Goal: Information Seeking & Learning: Learn about a topic

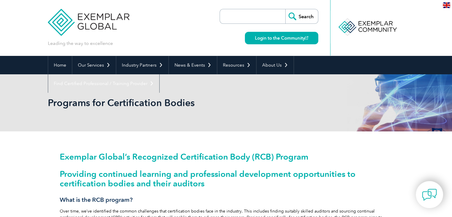
click at [256, 19] on input "search" at bounding box center [254, 16] width 62 height 14
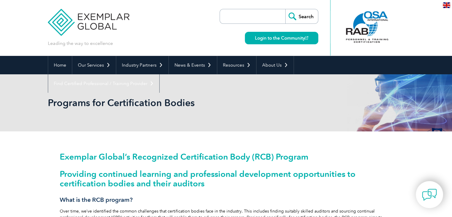
paste input "ISO14064-1"
type input "ISO14064-1"
click at [285, 9] on input "Search" at bounding box center [301, 16] width 33 height 14
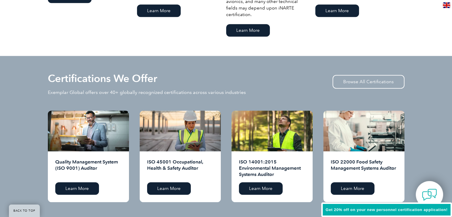
scroll to position [566, 0]
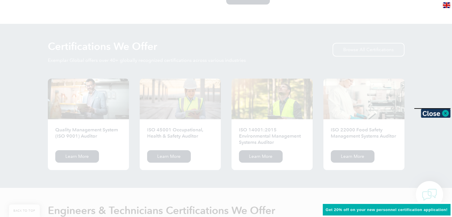
click at [435, 59] on div at bounding box center [226, 108] width 452 height 217
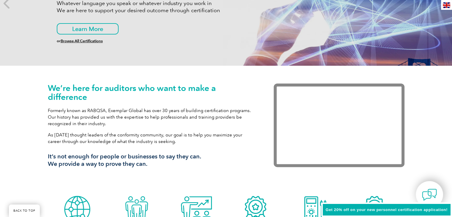
scroll to position [0, 0]
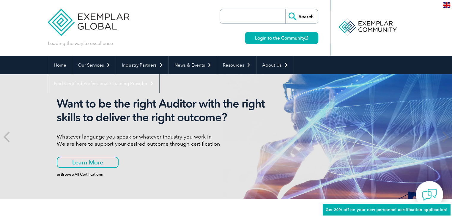
click at [270, 15] on input "search" at bounding box center [254, 16] width 62 height 14
paste input "Greenhouse gases"
type input "Greenhouse gases"
click at [285, 9] on input "Search" at bounding box center [301, 16] width 33 height 14
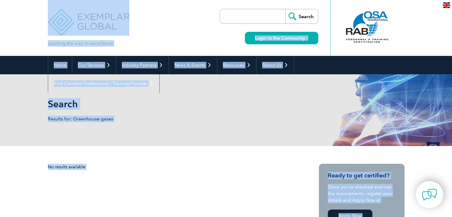
drag, startPoint x: 421, startPoint y: 29, endPoint x: 342, endPoint y: -26, distance: 96.2
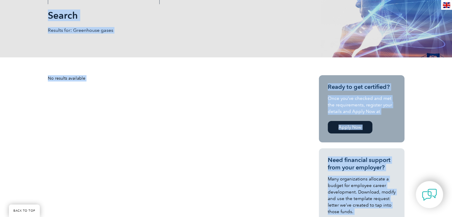
scroll to position [81, 0]
